Goal: Task Accomplishment & Management: Manage account settings

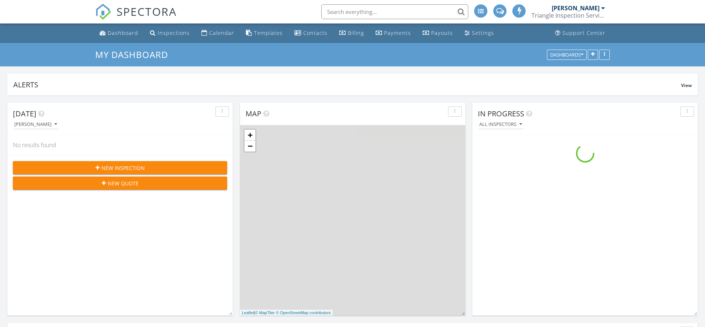
scroll to position [1092, 705]
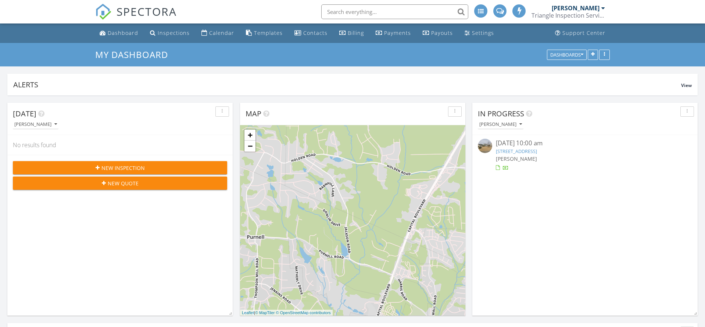
click at [521, 147] on div "[DATE] 10:00 am" at bounding box center [585, 143] width 179 height 9
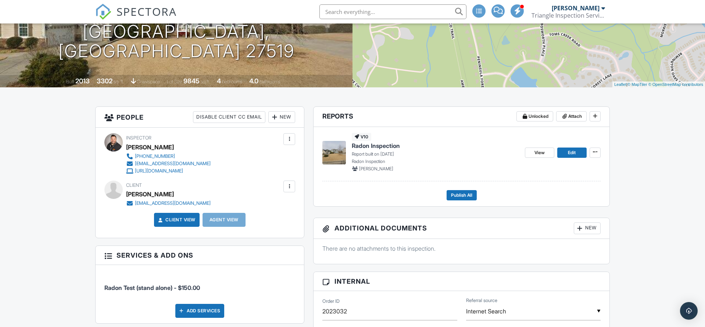
scroll to position [102, 0]
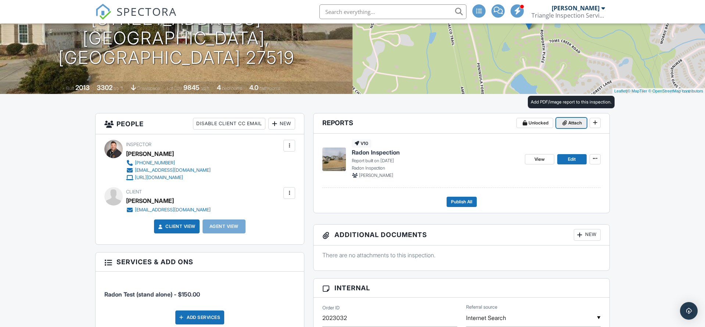
click at [567, 123] on span at bounding box center [564, 122] width 7 height 7
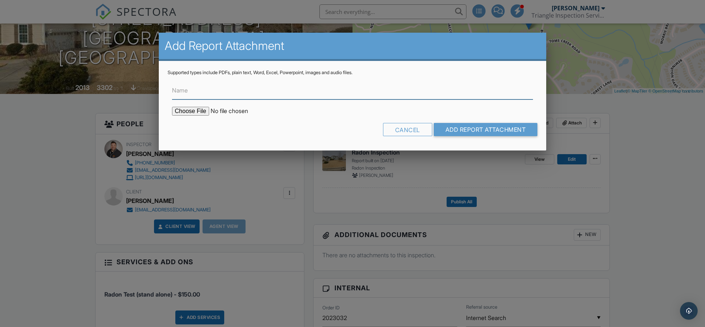
click at [201, 89] on input "Name" at bounding box center [352, 91] width 361 height 18
type input "Radon Test Results"
click at [200, 112] on input "file" at bounding box center [234, 111] width 125 height 9
type input "C:\fakepath\RadonPRO Report - Date: 2025-09-26- Address: 104 Elkton Green Ct. .…"
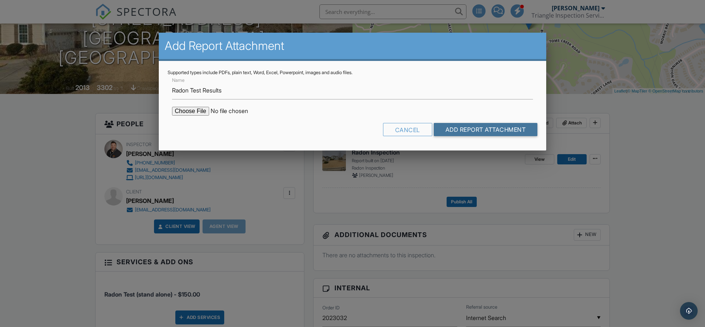
click at [491, 127] on input "Add Report Attachment" at bounding box center [486, 129] width 104 height 13
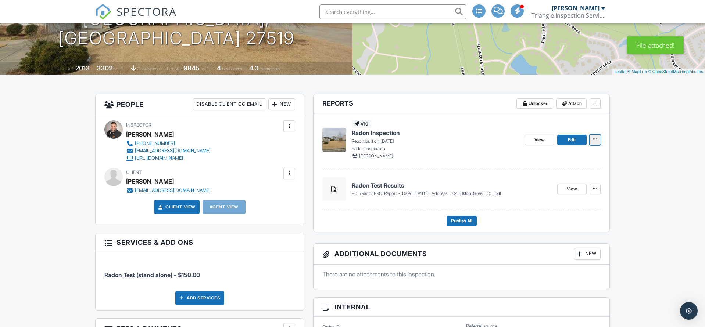
click at [591, 136] on span at bounding box center [594, 139] width 7 height 7
click at [557, 195] on input "Delete Report" at bounding box center [558, 194] width 75 height 17
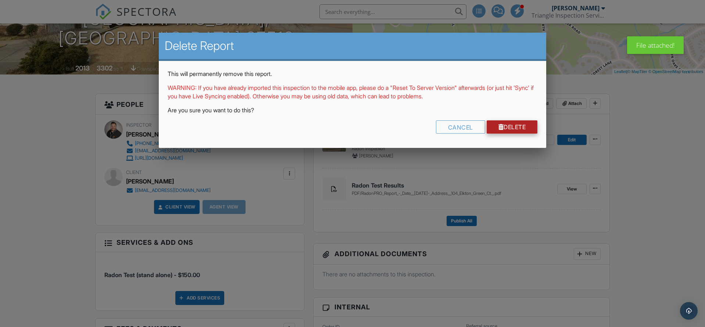
click at [518, 126] on link "Delete" at bounding box center [512, 127] width 51 height 13
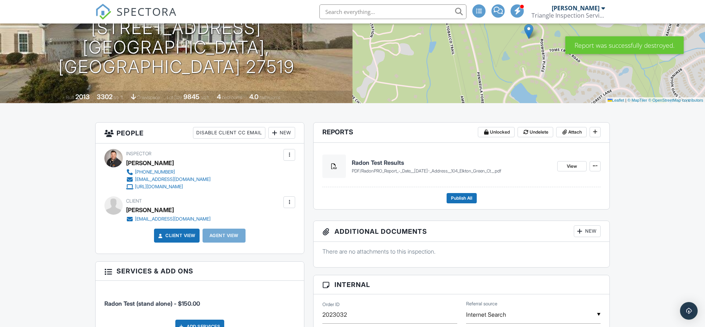
scroll to position [148, 0]
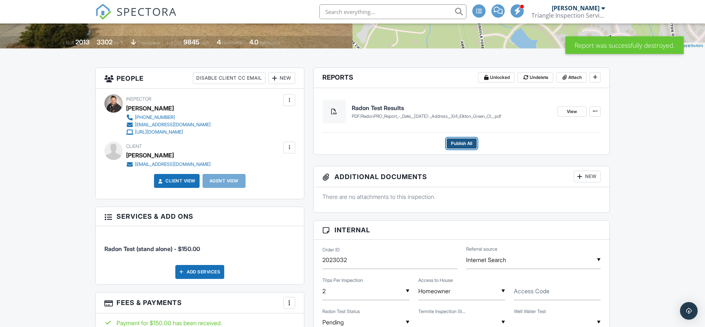
click at [466, 144] on span "Publish All" at bounding box center [461, 143] width 21 height 7
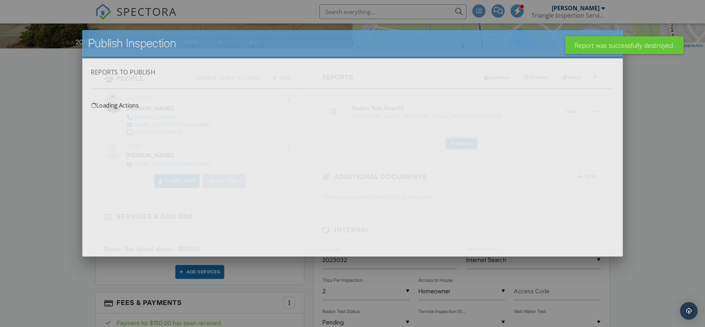
scroll to position [0, 0]
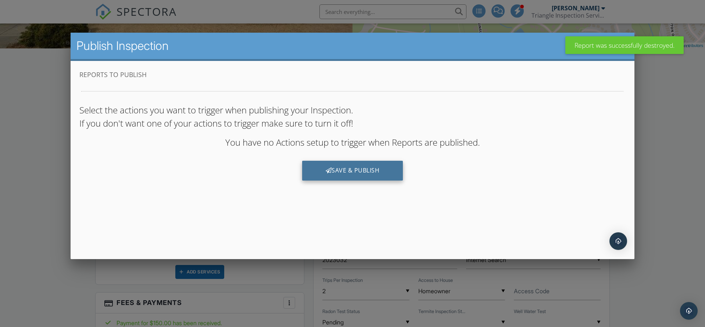
click at [341, 169] on div "Save & Publish" at bounding box center [352, 171] width 101 height 20
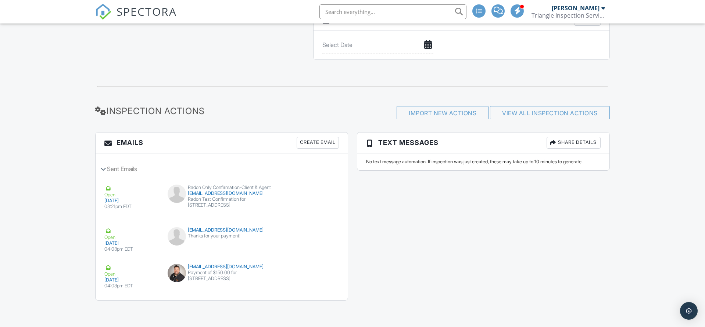
click at [308, 141] on div "Create Email" at bounding box center [318, 143] width 42 height 12
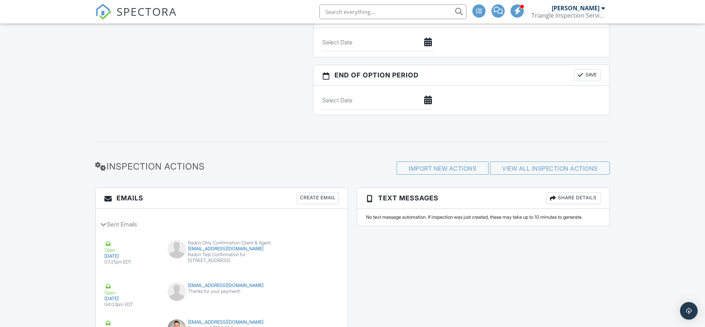
scroll to position [917, 0]
